Goal: Task Accomplishment & Management: Manage account settings

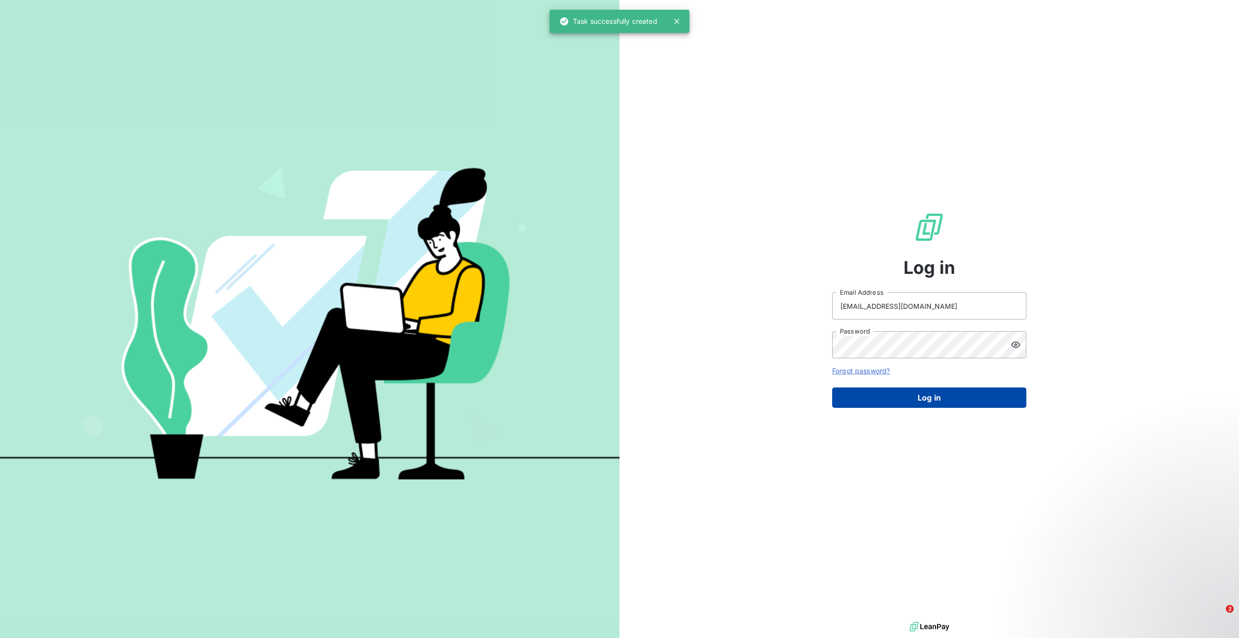
click at [902, 395] on button "Log in" at bounding box center [929, 398] width 194 height 20
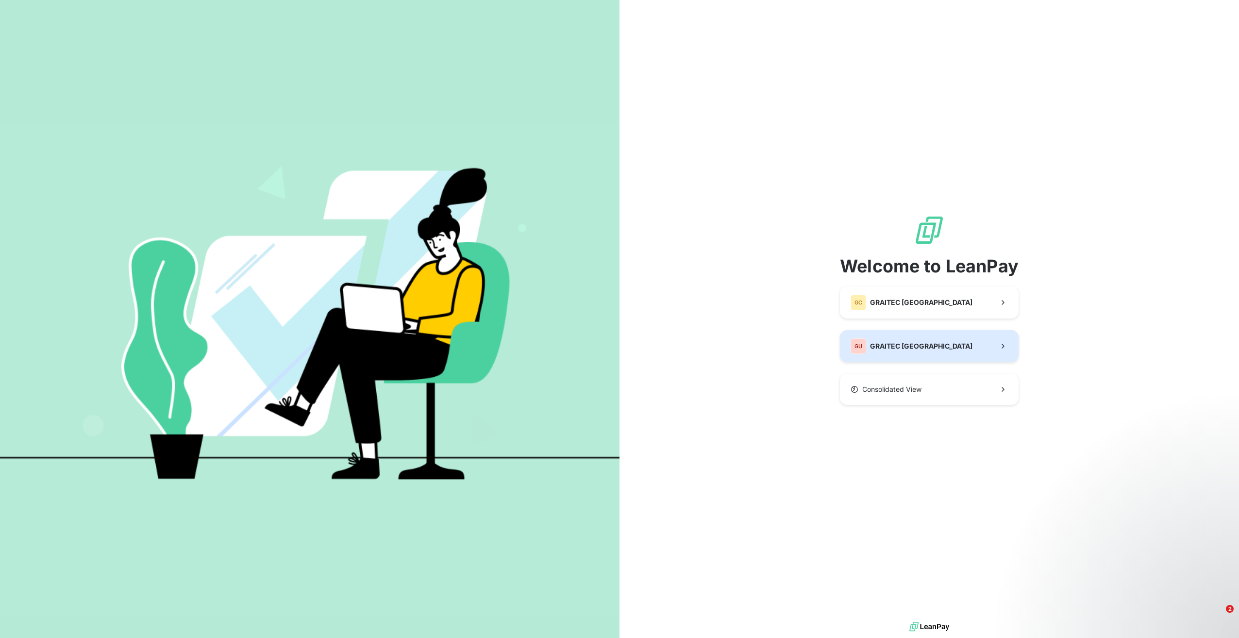
click at [917, 342] on button "GU GRAITEC [GEOGRAPHIC_DATA]" at bounding box center [929, 346] width 179 height 32
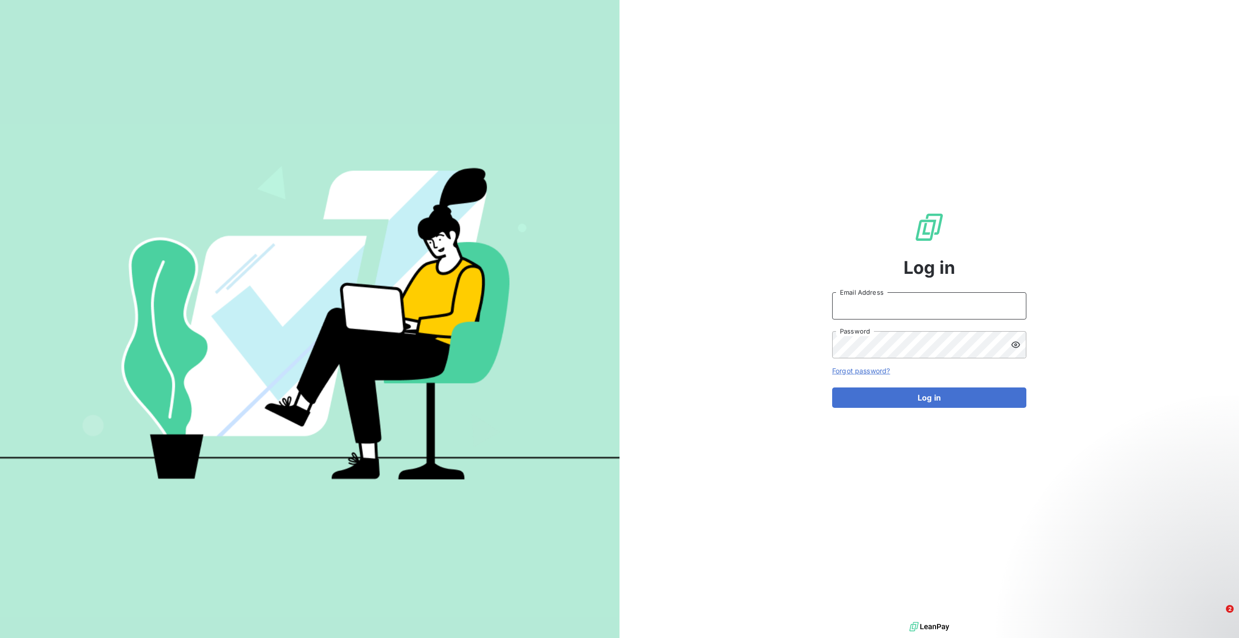
type input "[EMAIL_ADDRESS][DOMAIN_NAME]"
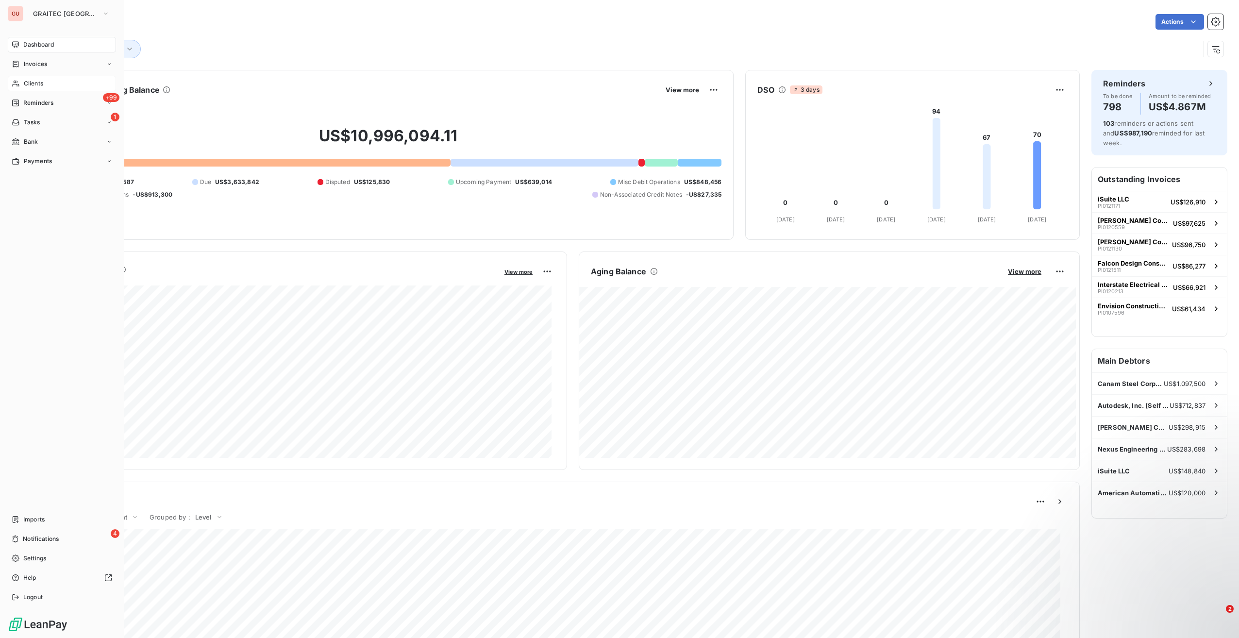
click at [42, 81] on span "Clients" at bounding box center [33, 83] width 19 height 9
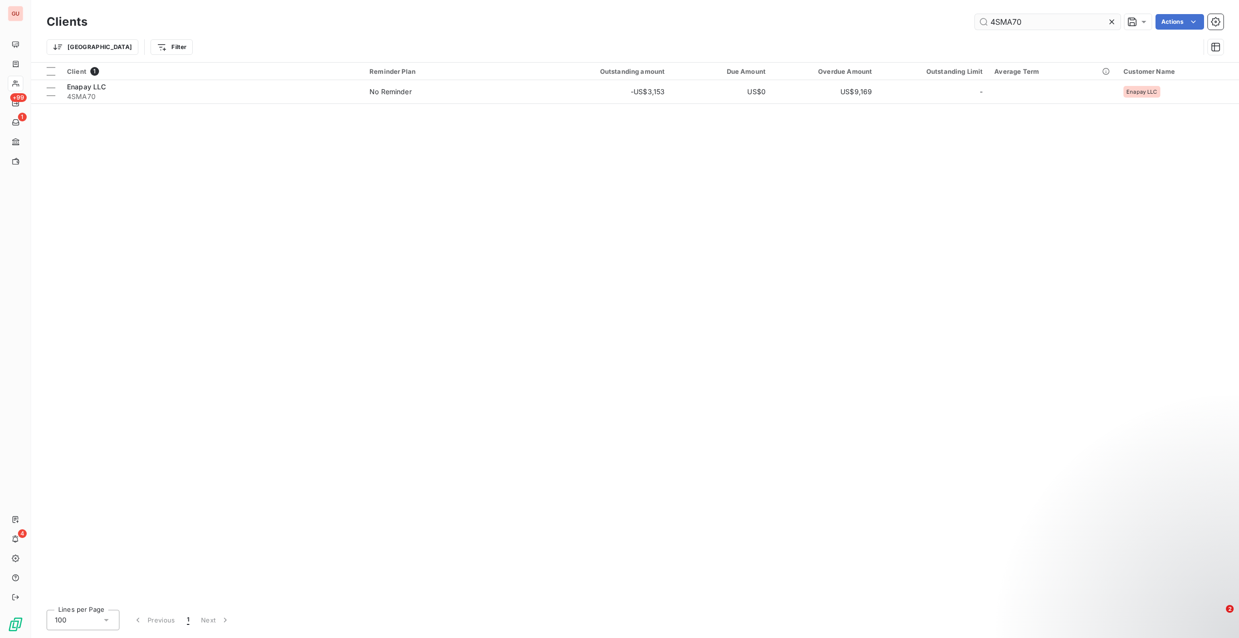
click at [1018, 23] on input "4SMA70" at bounding box center [1048, 22] width 146 height 16
click at [1017, 24] on input "4SMA70" at bounding box center [1048, 22] width 146 height 16
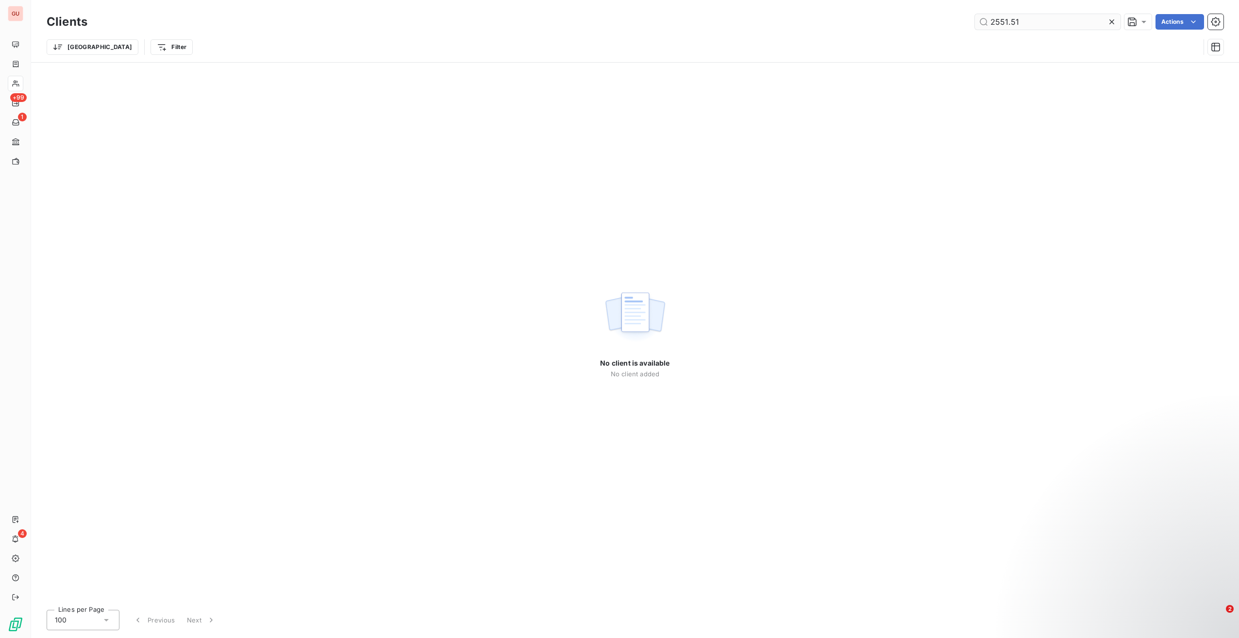
click at [1004, 23] on input "2551.51" at bounding box center [1048, 22] width 146 height 16
click at [995, 24] on input "2551.51" at bounding box center [1048, 22] width 146 height 16
type input "2,551.51"
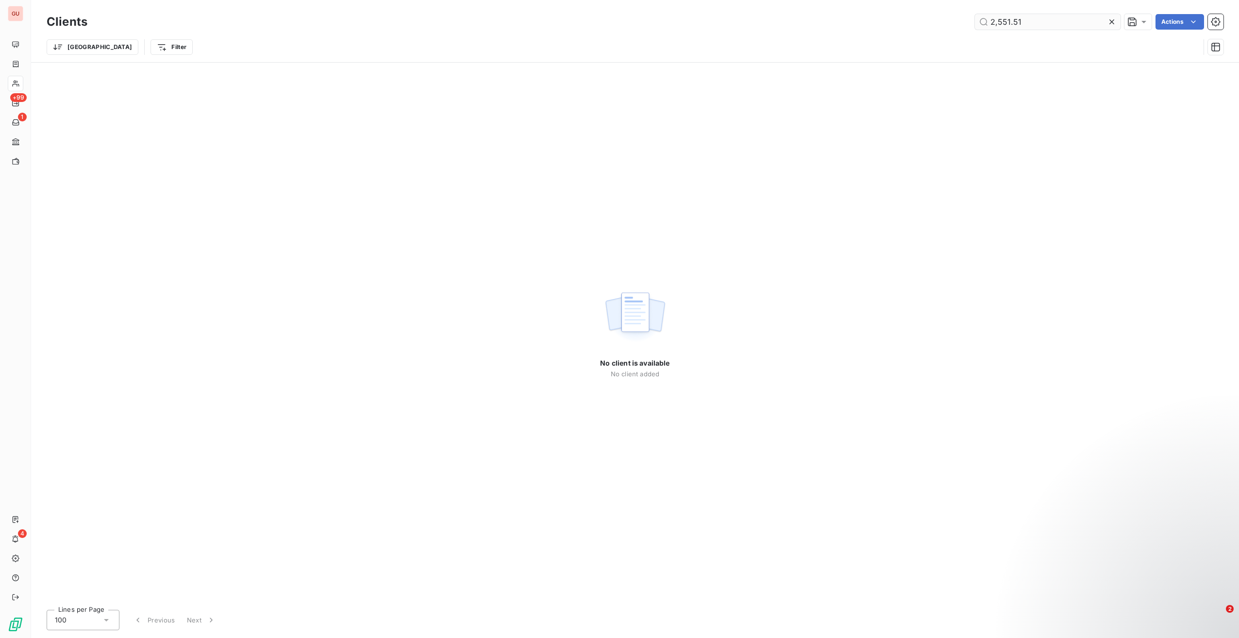
click at [999, 20] on input "2,551.51" at bounding box center [1048, 22] width 146 height 16
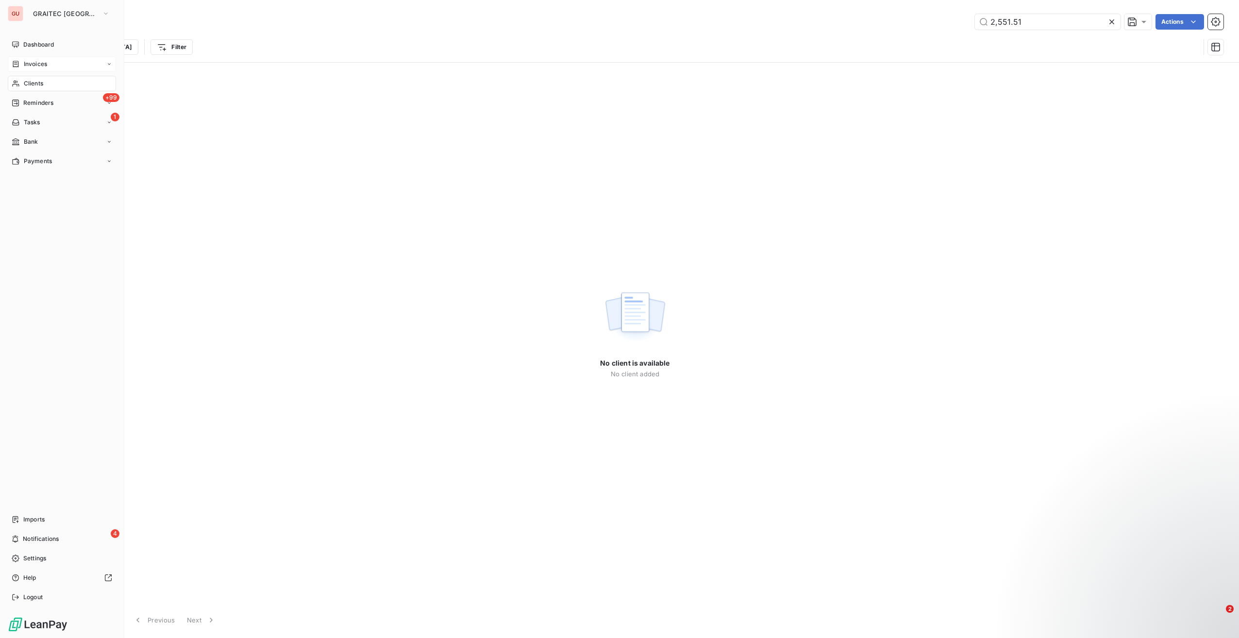
click at [19, 65] on icon at bounding box center [16, 64] width 8 height 8
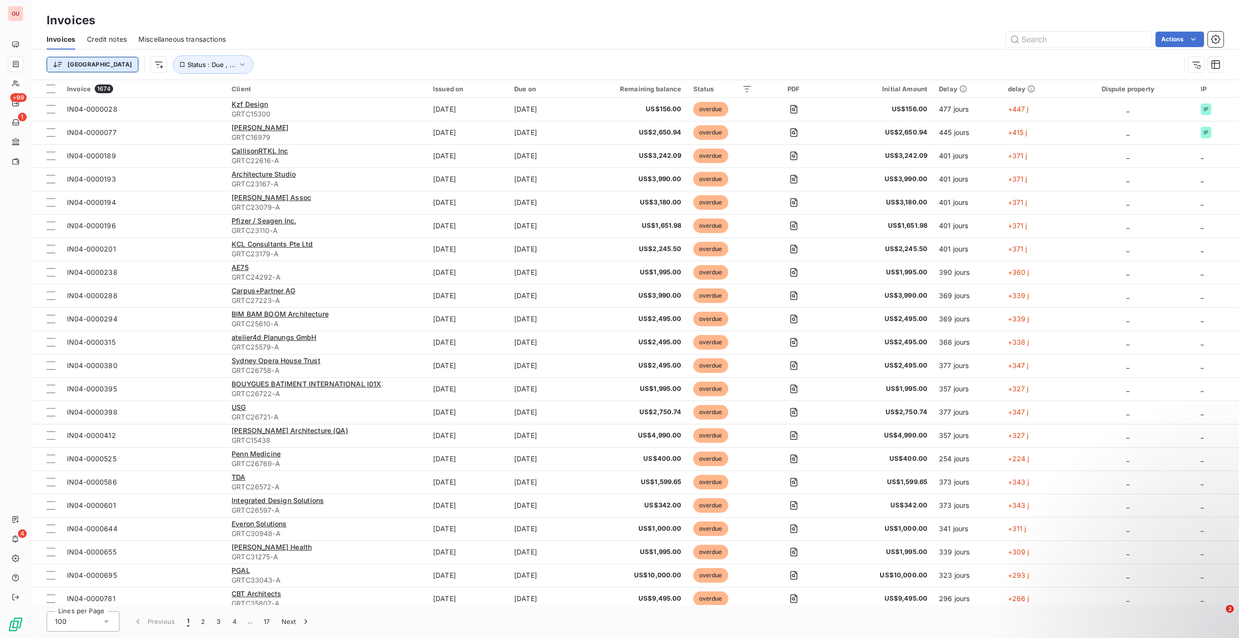
click at [80, 63] on html "GU +99 1 4 Invoices Invoices Credit notes Miscellaneous transactions Actions [G…" at bounding box center [619, 319] width 1239 height 638
click at [90, 97] on input "Search and Select" at bounding box center [121, 95] width 123 height 20
type input "2,551.51"
click at [13, 67] on html "GU +99 1 4 Invoices Invoices Credit notes Miscellaneous transactions Actions [G…" at bounding box center [619, 319] width 1239 height 638
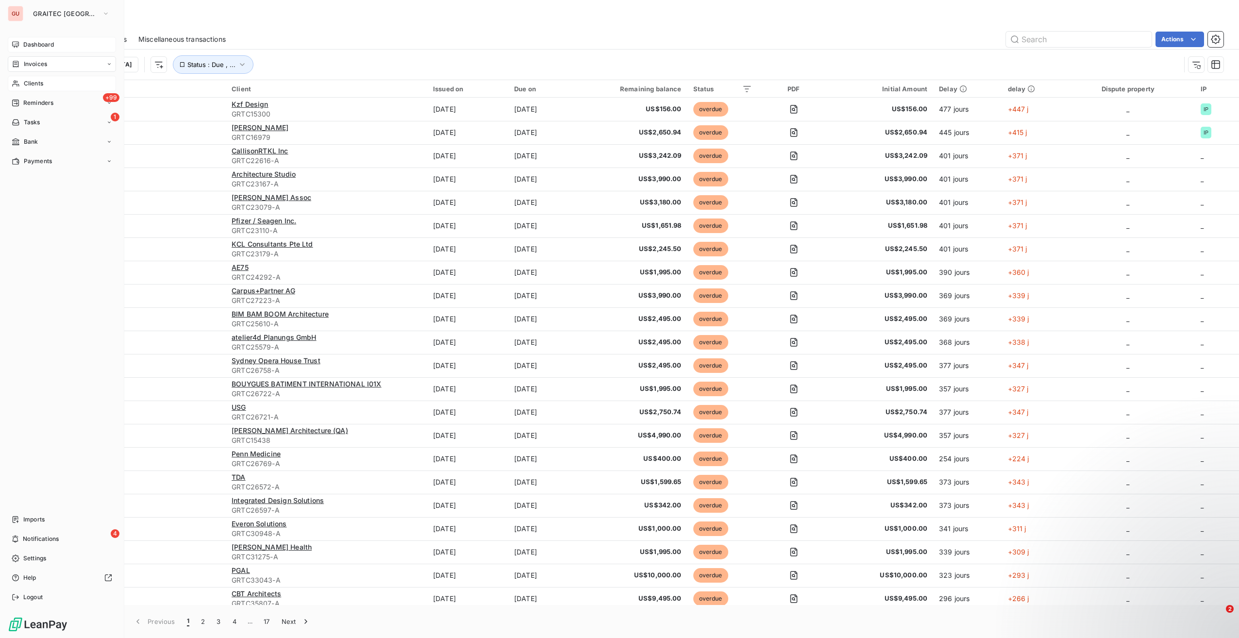
click at [22, 45] on div "Dashboard" at bounding box center [62, 45] width 108 height 16
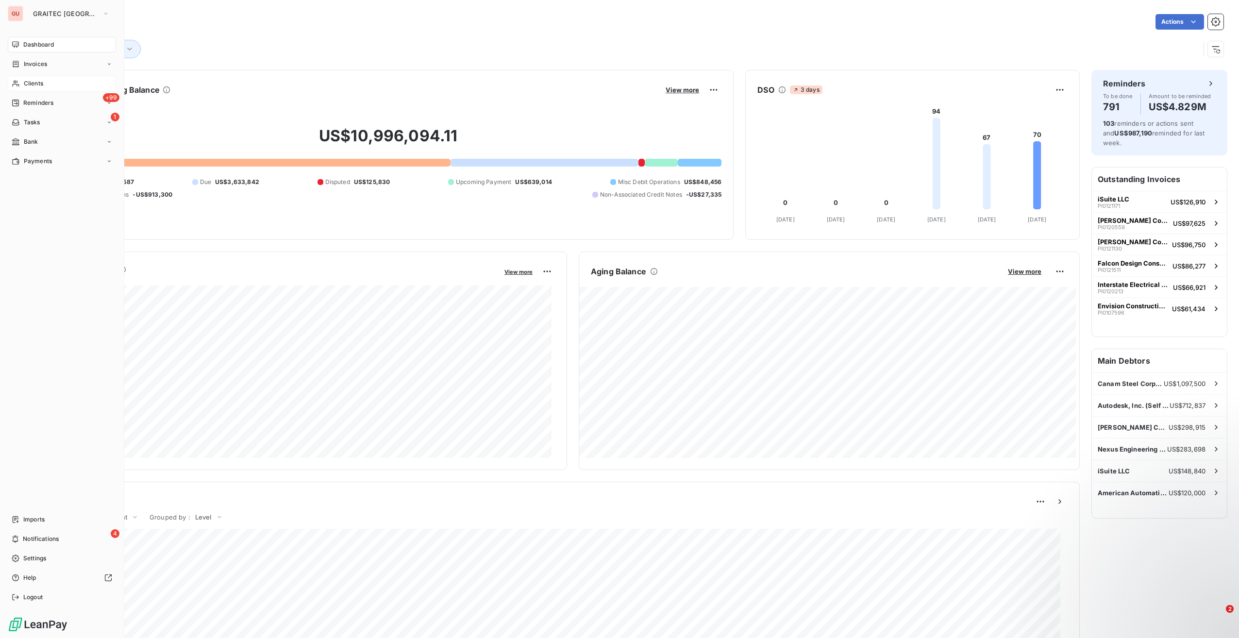
click at [26, 81] on span "Clients" at bounding box center [33, 83] width 19 height 9
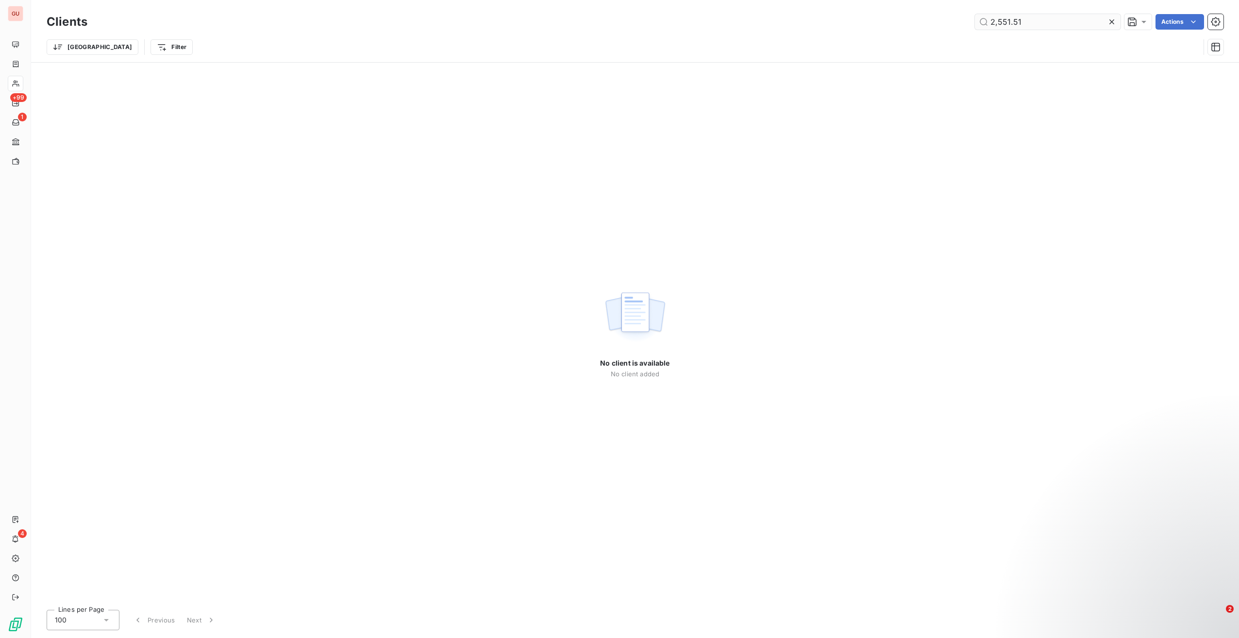
click at [1018, 22] on input "2,551.51" at bounding box center [1048, 22] width 146 height 16
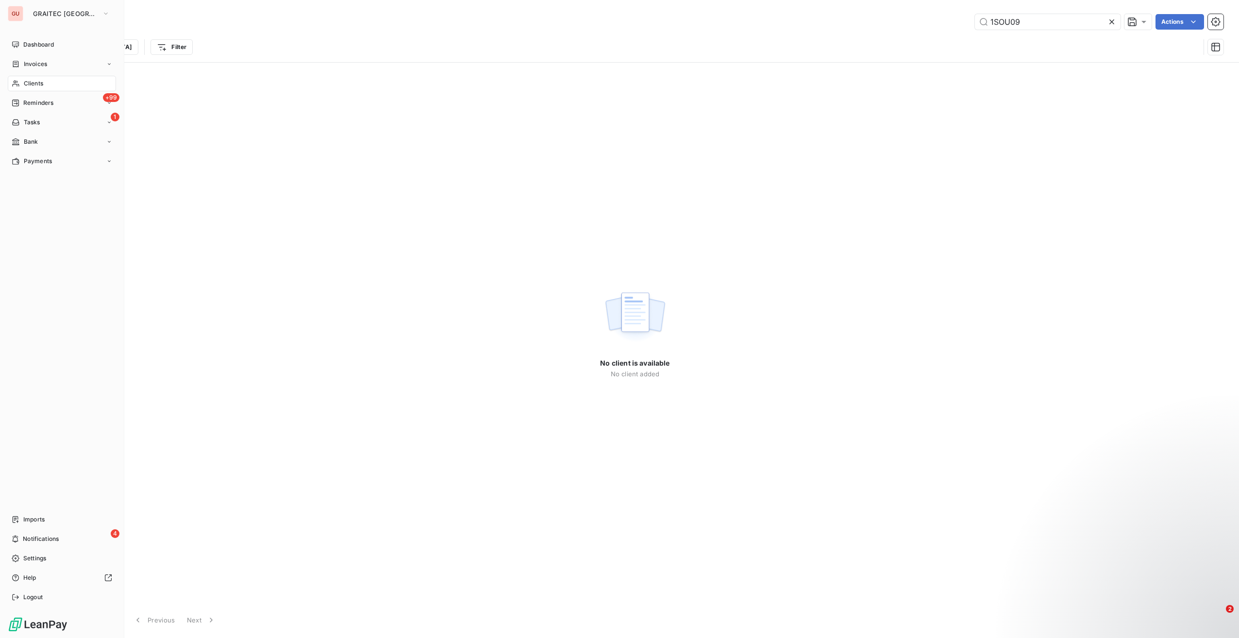
click at [46, 83] on div "Clients" at bounding box center [62, 84] width 108 height 16
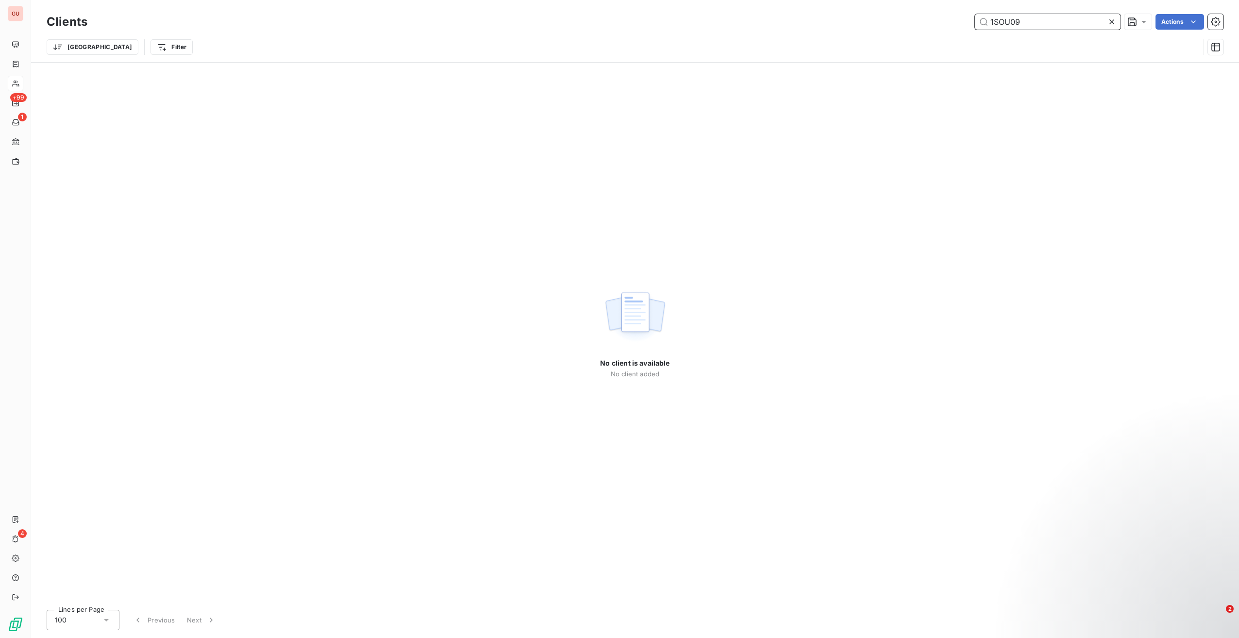
click at [1011, 19] on input "1SOU09" at bounding box center [1048, 22] width 146 height 16
click at [1038, 22] on input "1SOU09" at bounding box center [1048, 22] width 146 height 16
type input "1SOU09"
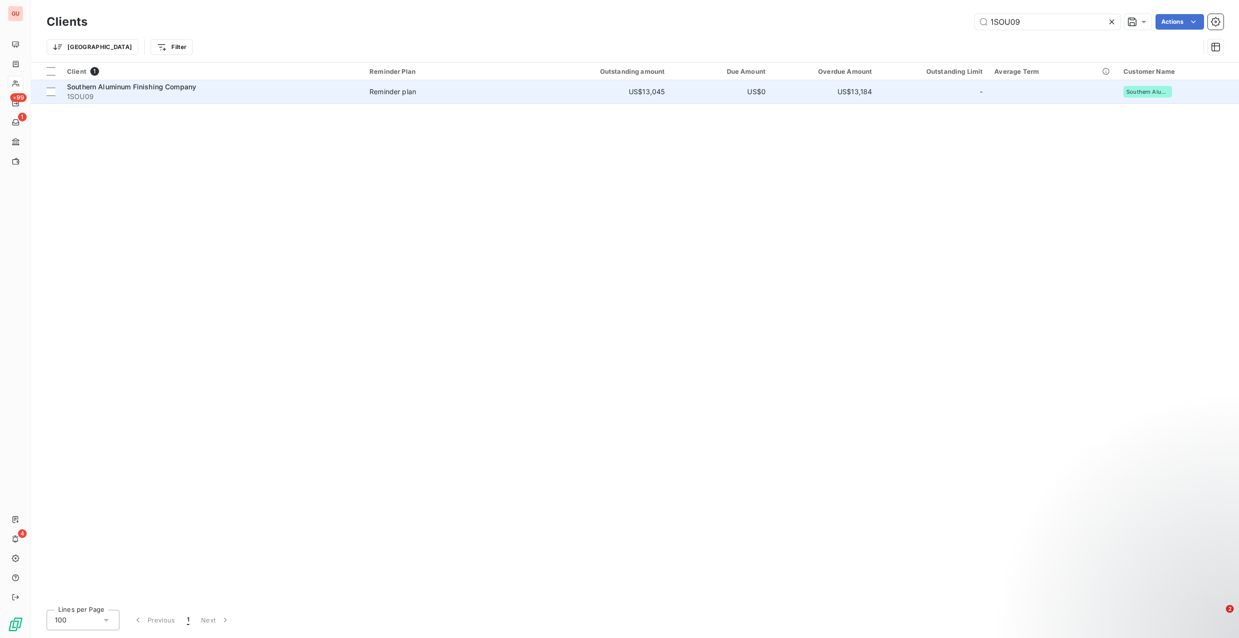
click at [216, 89] on div "Southern Aluminum Finishing Company" at bounding box center [212, 87] width 291 height 10
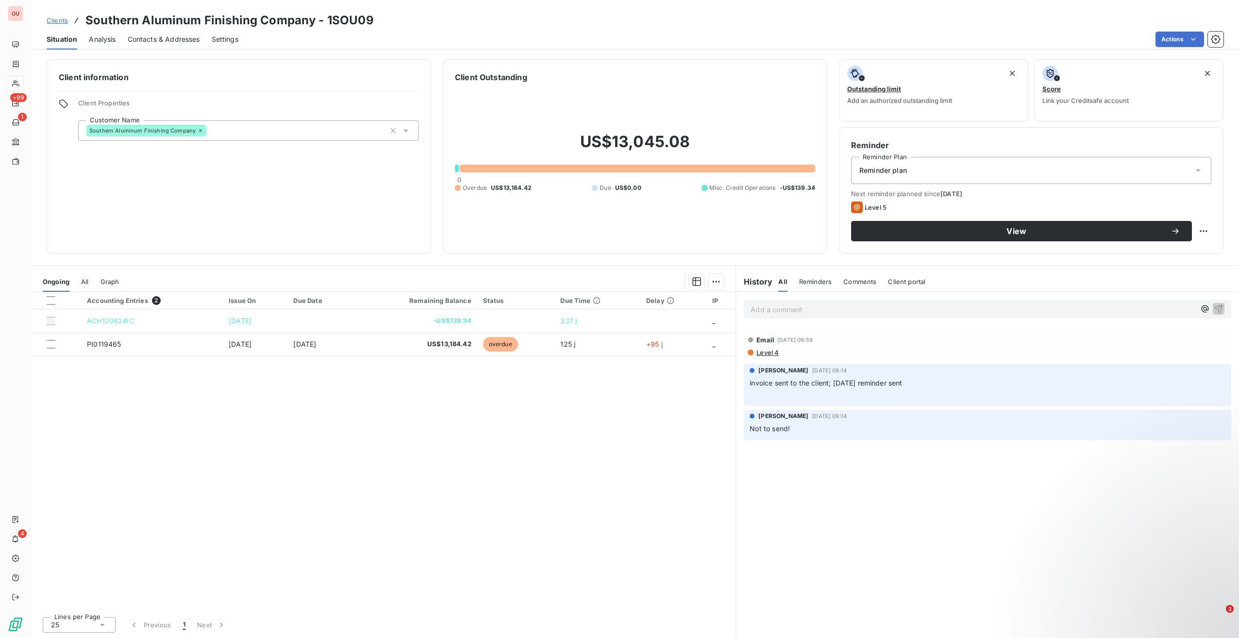
click at [798, 310] on p "Add a comment ﻿" at bounding box center [973, 310] width 445 height 12
click at [906, 177] on div "Reminder plan" at bounding box center [1031, 170] width 360 height 27
click at [799, 306] on p "Add a comment ﻿" at bounding box center [973, 310] width 445 height 12
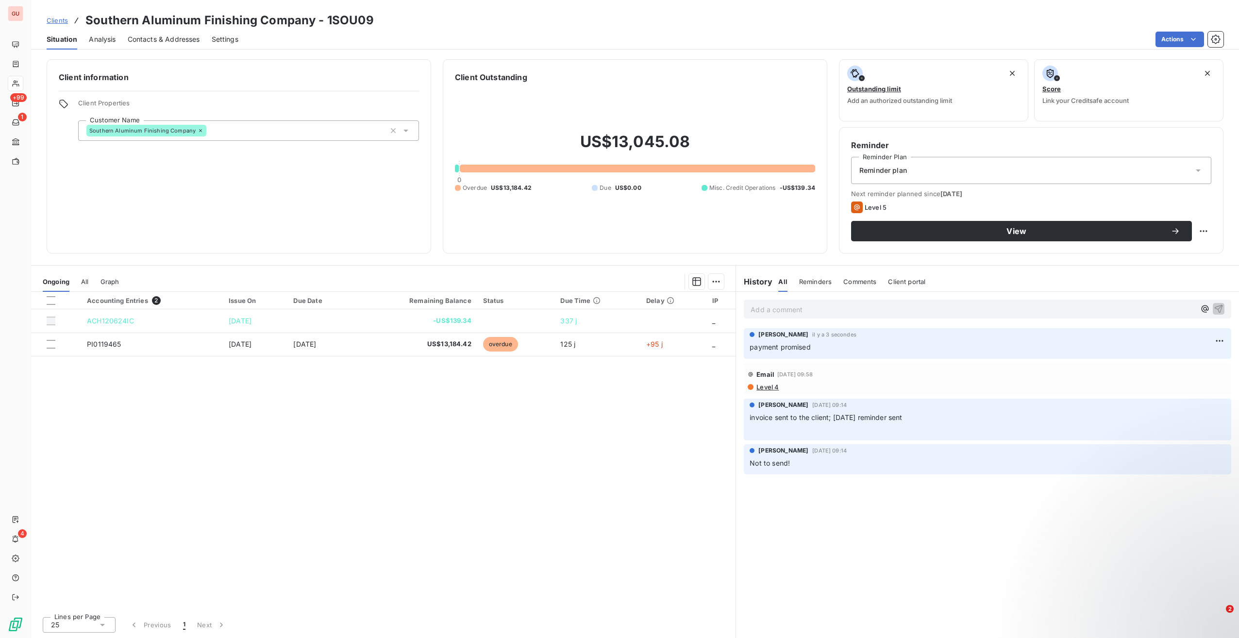
click at [991, 175] on div "Reminder plan" at bounding box center [1031, 170] width 360 height 27
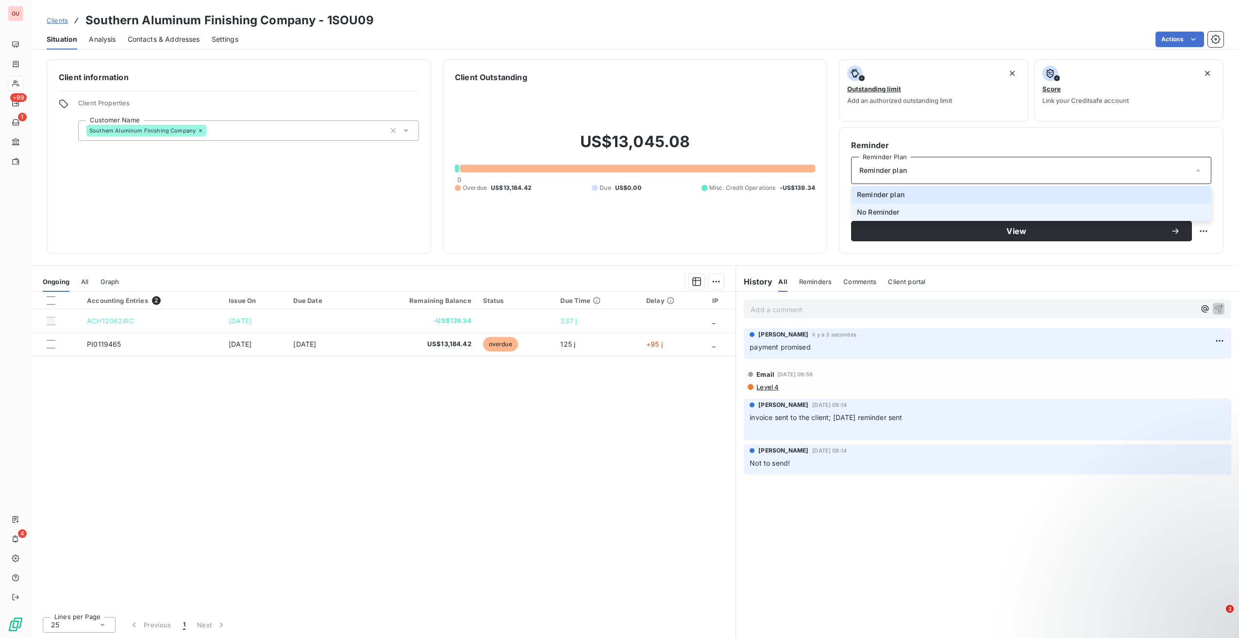
click at [901, 212] on li "No Reminder" at bounding box center [1031, 211] width 360 height 17
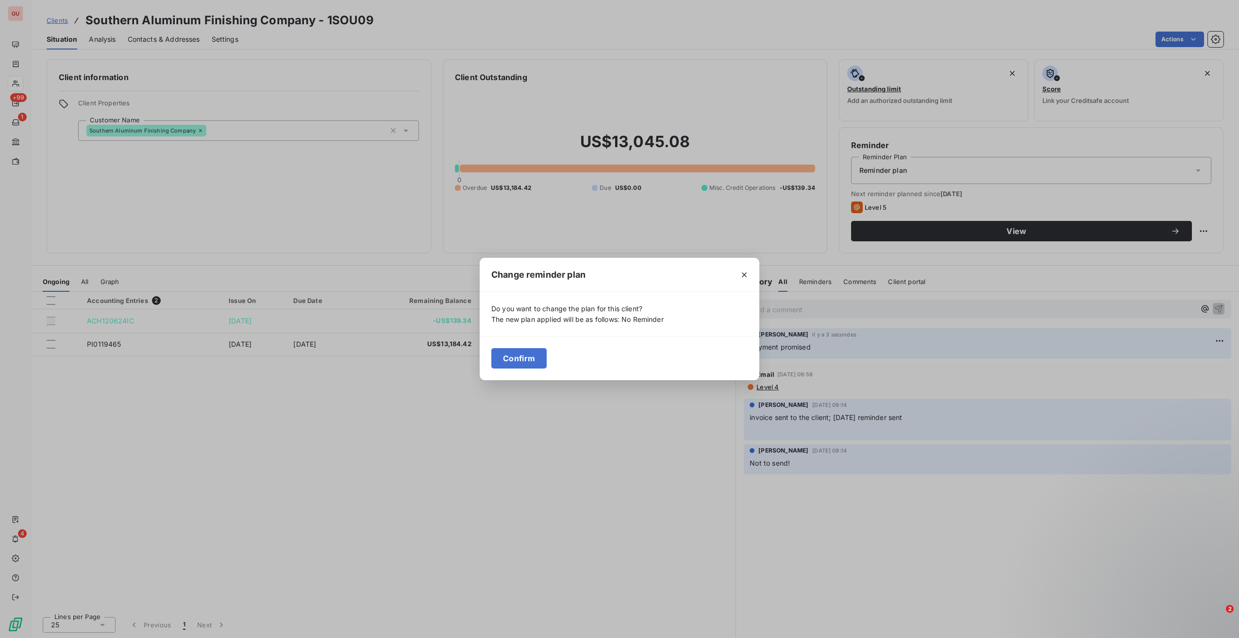
drag, startPoint x: 531, startPoint y: 357, endPoint x: 596, endPoint y: 360, distance: 65.6
click at [531, 357] on button "Confirm" at bounding box center [518, 358] width 55 height 20
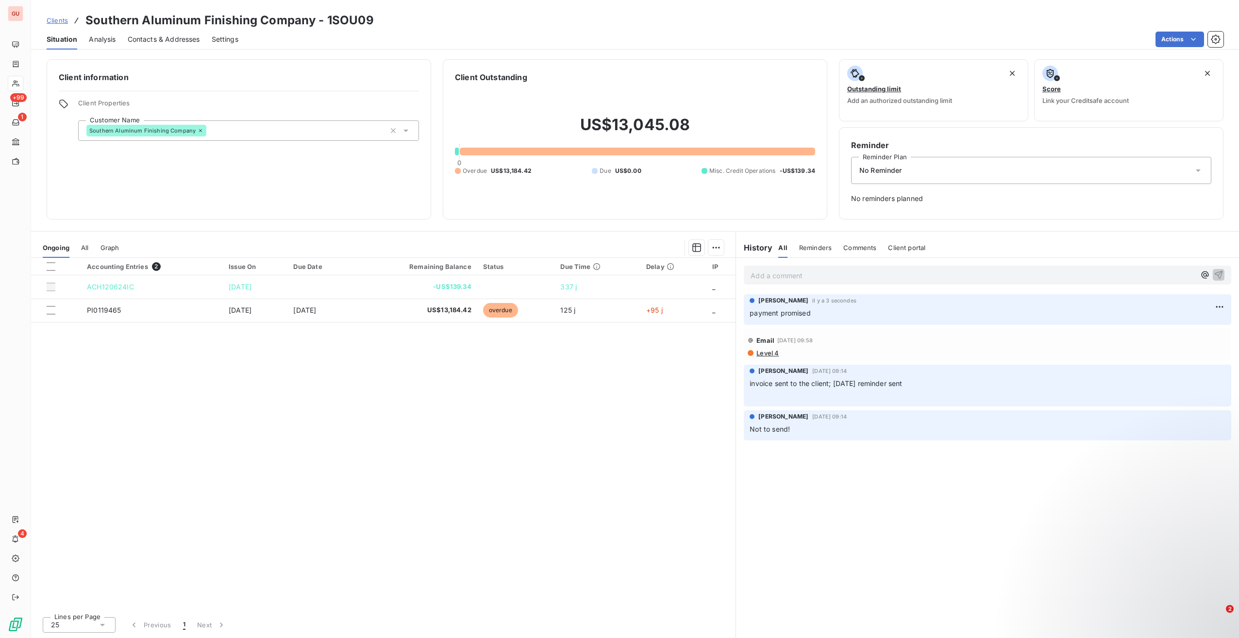
click at [796, 280] on p "Add a comment ﻿" at bounding box center [973, 276] width 445 height 12
click at [714, 246] on html "GU +99 1 4 Clients Southern Aluminum Finishing Company - 1SOU09 Situation Analy…" at bounding box center [619, 319] width 1239 height 638
click at [178, 406] on html "GU +99 1 4 Clients Southern Aluminum Finishing Company - 1SOU09 Situation Analy…" at bounding box center [619, 319] width 1239 height 638
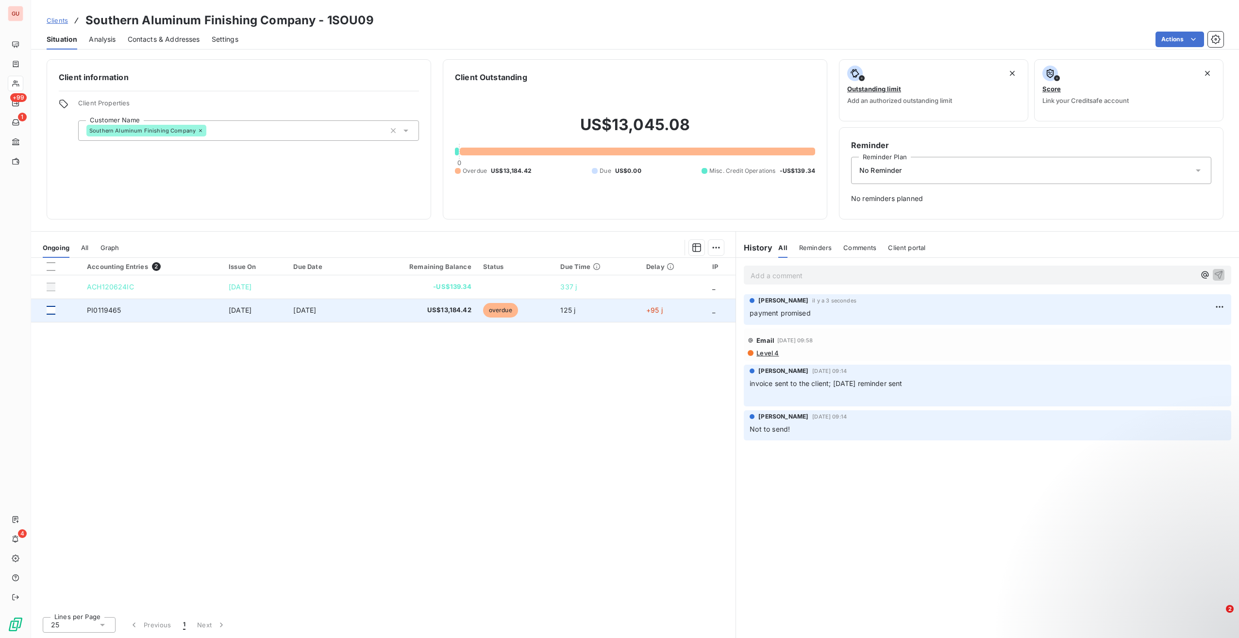
click at [53, 310] on div at bounding box center [51, 310] width 9 height 9
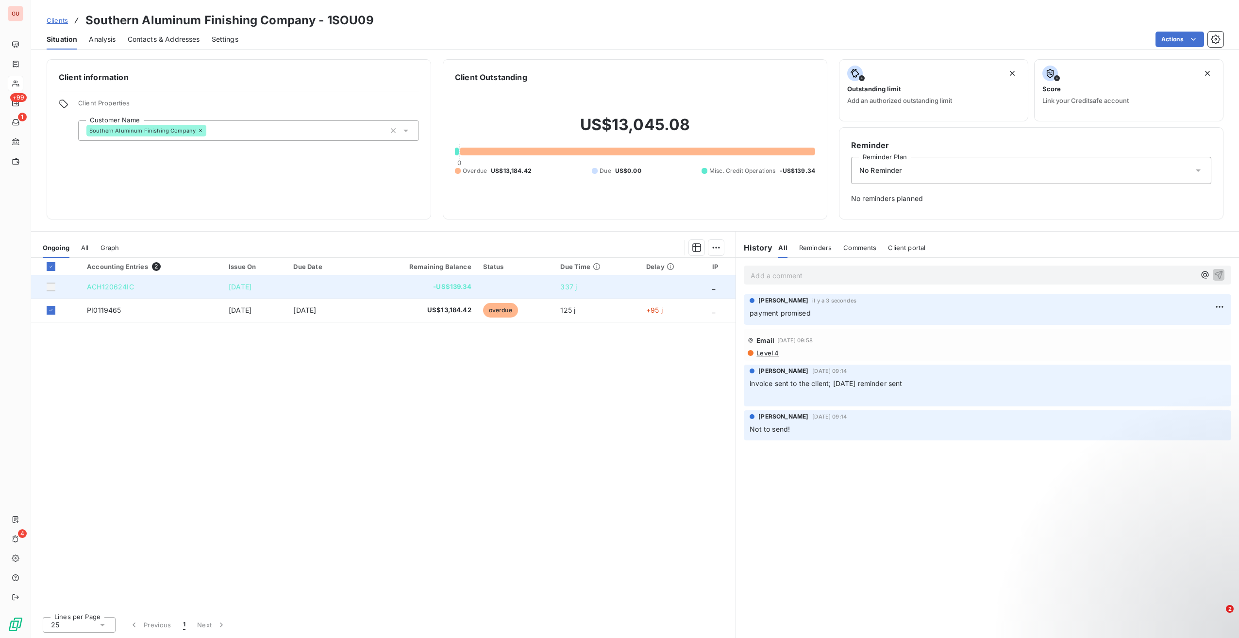
click at [52, 286] on div at bounding box center [51, 287] width 9 height 9
click at [47, 289] on div at bounding box center [51, 287] width 9 height 9
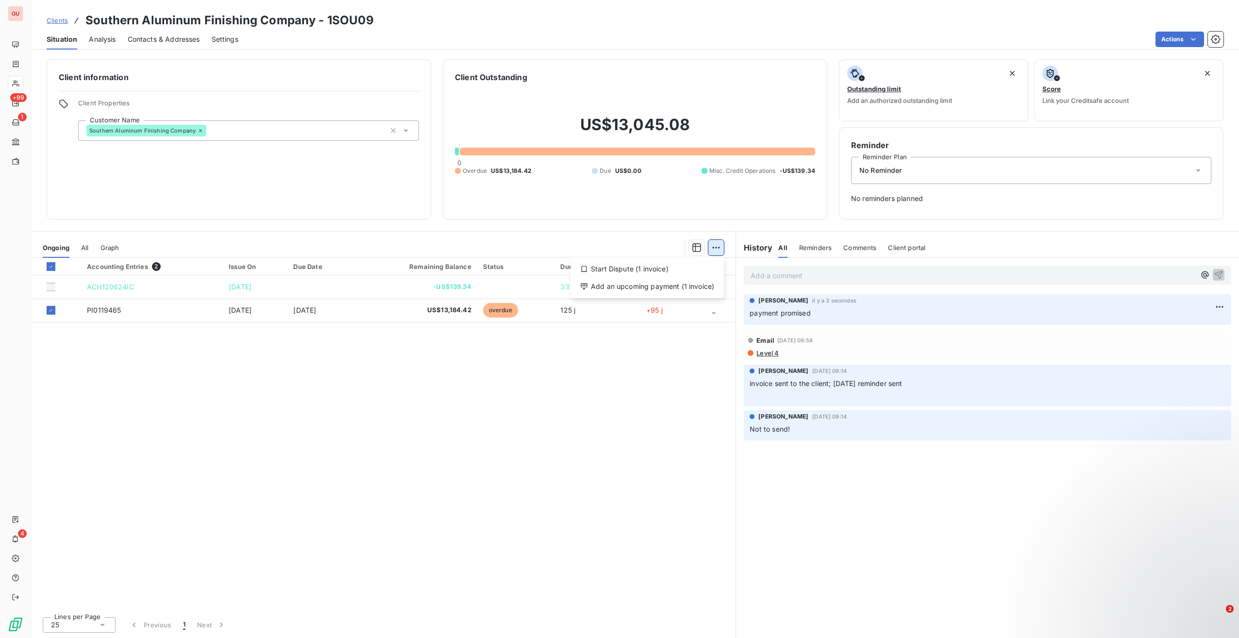
click at [718, 255] on html "GU +99 1 4 Clients Southern Aluminum Finishing Company - 1SOU09 Situation Analy…" at bounding box center [619, 319] width 1239 height 638
click at [698, 250] on html "GU +99 1 4 Clients Southern Aluminum Finishing Company - 1SOU09 Situation Analy…" at bounding box center [619, 319] width 1239 height 638
click at [1181, 39] on html "GU +99 1 4 Clients Southern Aluminum Finishing Company - 1SOU09 Situation Analy…" at bounding box center [619, 319] width 1239 height 638
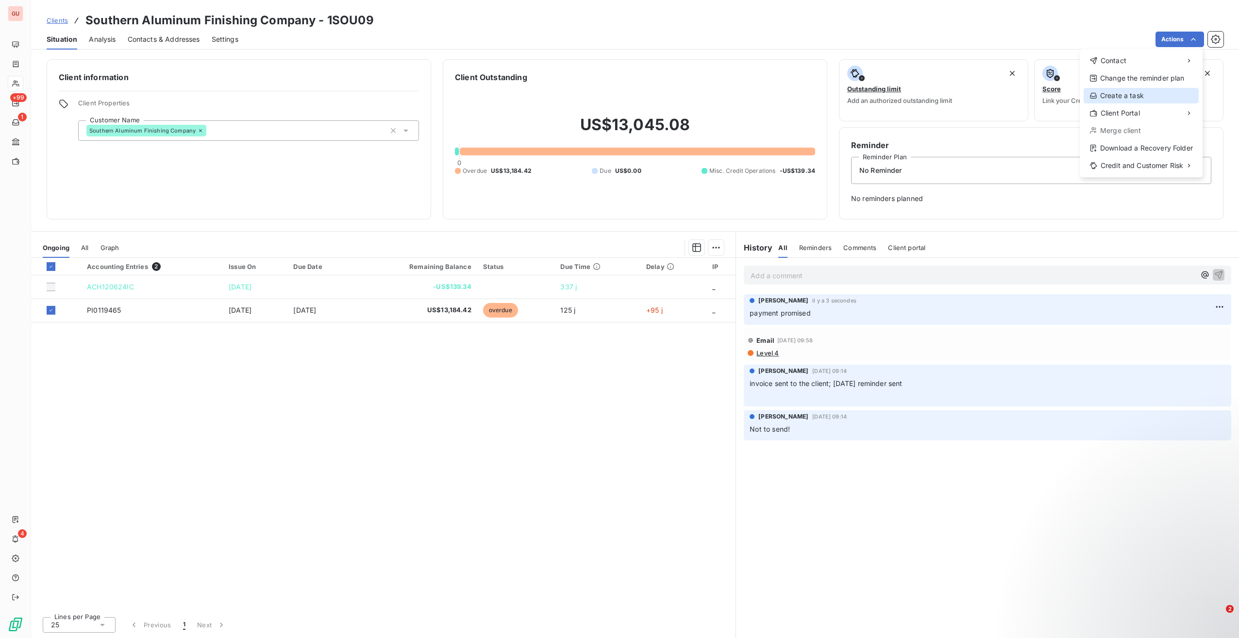
click at [1136, 97] on div "Create a task" at bounding box center [1141, 96] width 115 height 16
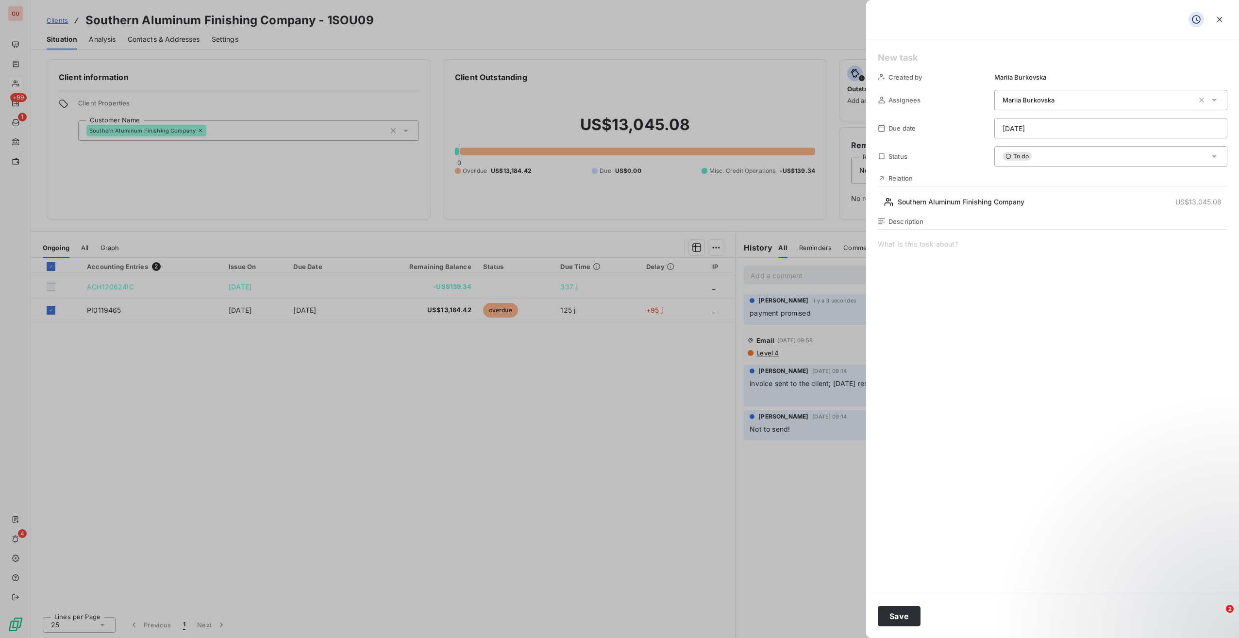
click at [947, 245] on span at bounding box center [1053, 332] width 350 height 186
click at [898, 620] on button "Save" at bounding box center [899, 616] width 43 height 20
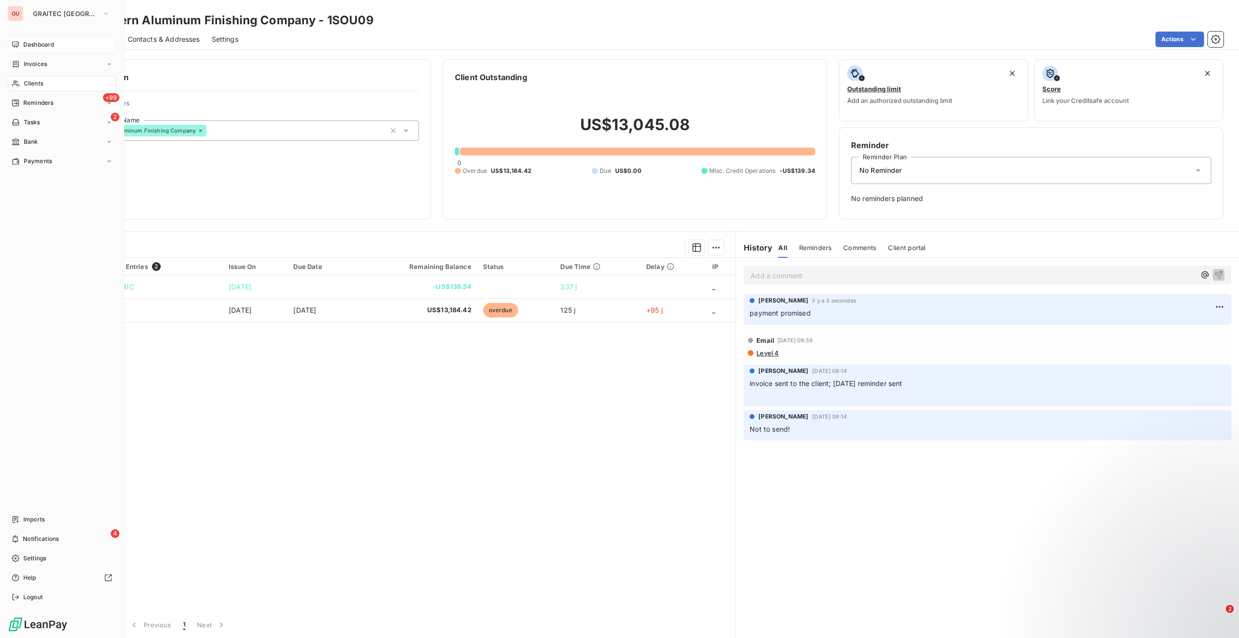
click at [15, 43] on icon at bounding box center [16, 45] width 8 height 8
